Goal: Task Accomplishment & Management: Complete application form

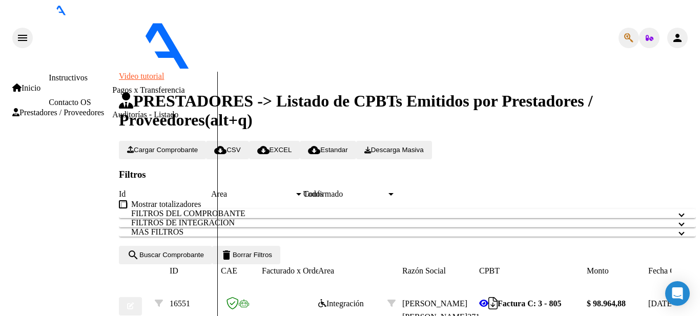
click at [198, 146] on span "Cargar Comprobante" at bounding box center [162, 150] width 71 height 8
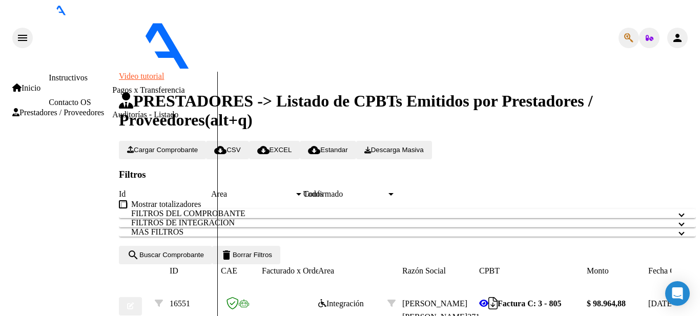
type input "202508"
type input "[DATE]"
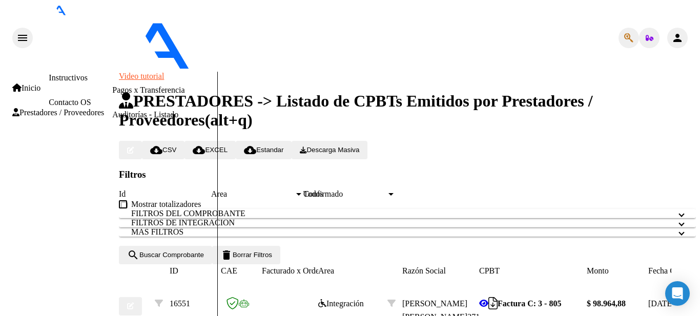
scroll to position [0, 0]
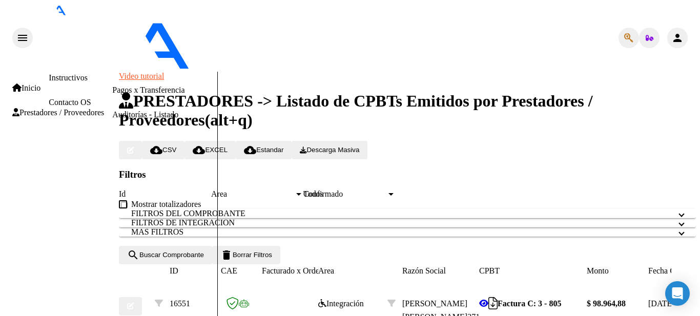
type input "plani asist mia [DATE]"
drag, startPoint x: 311, startPoint y: 201, endPoint x: 300, endPoint y: 197, distance: 11.7
type input "C:\fakepath\PLAN ASIST [PERSON_NAME] [DATE].pdf"
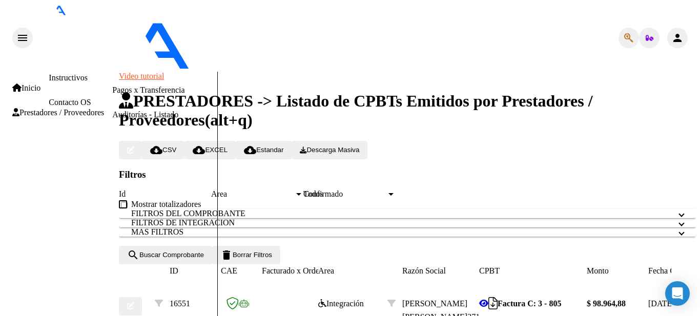
type input "autorizacion mia [DATE] PSI"
type input "C:\fakepath\[PERSON_NAME] PS 2025.pdf"
